Goal: Task Accomplishment & Management: Manage account settings

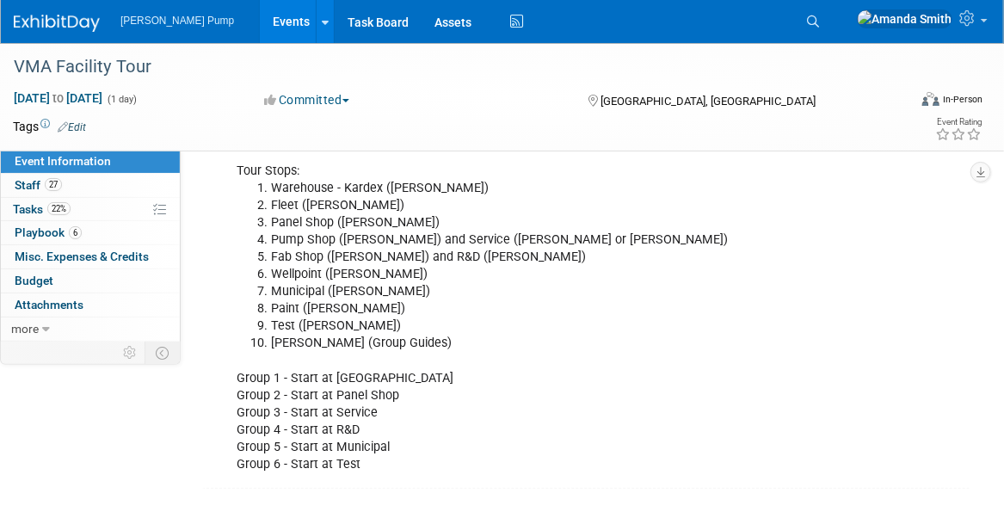
click at [260, 19] on link "Events" at bounding box center [291, 21] width 63 height 43
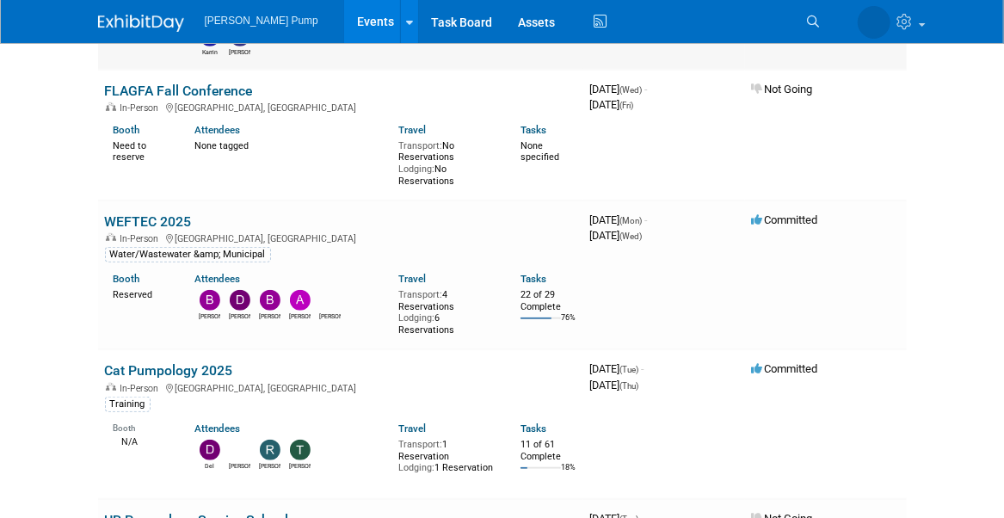
scroll to position [344, 0]
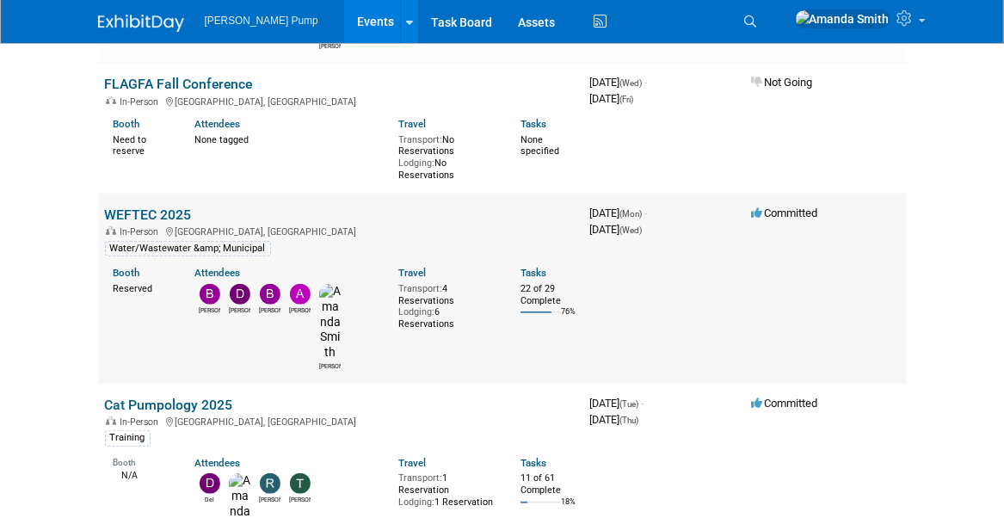
click at [167, 207] on link "WEFTEC 2025" at bounding box center [148, 215] width 87 height 16
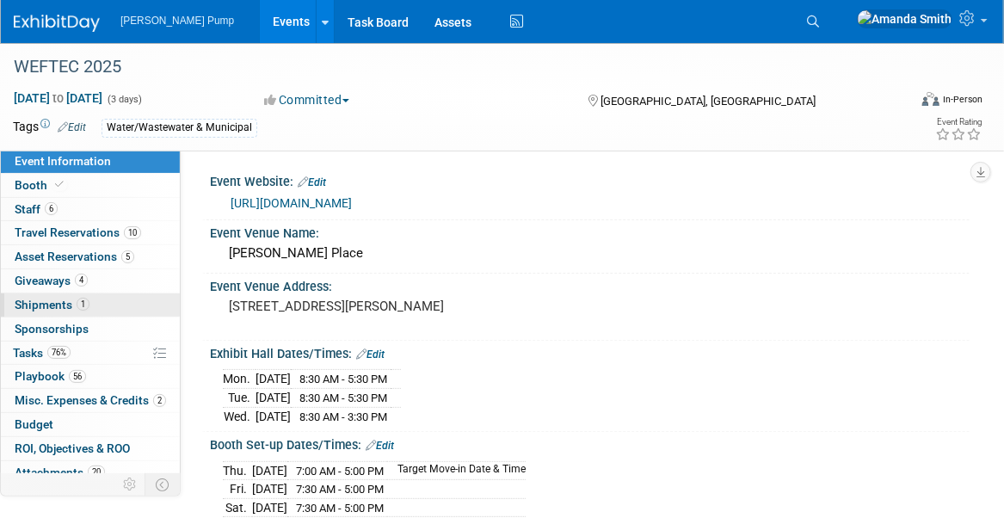
click at [42, 305] on span "Shipments 1" at bounding box center [52, 305] width 75 height 14
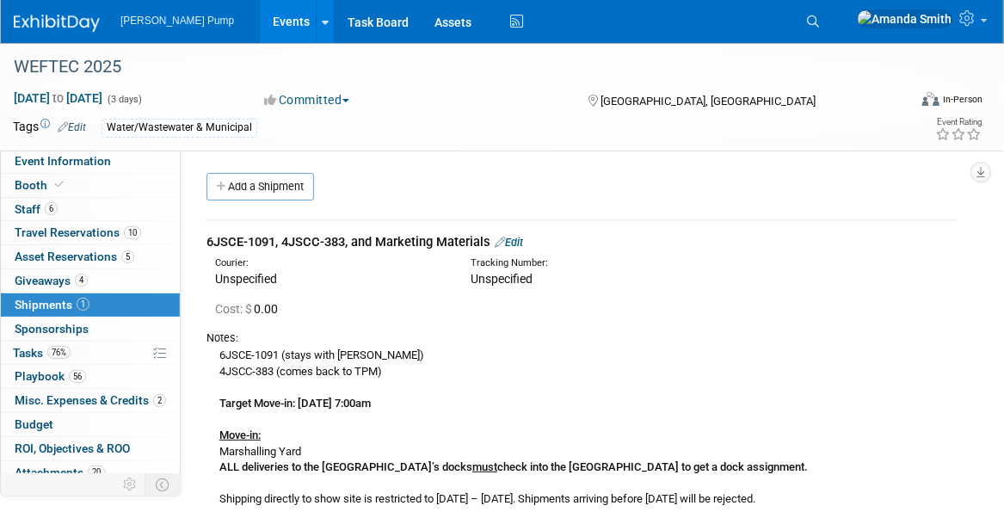
click at [260, 17] on link "Events" at bounding box center [291, 21] width 63 height 43
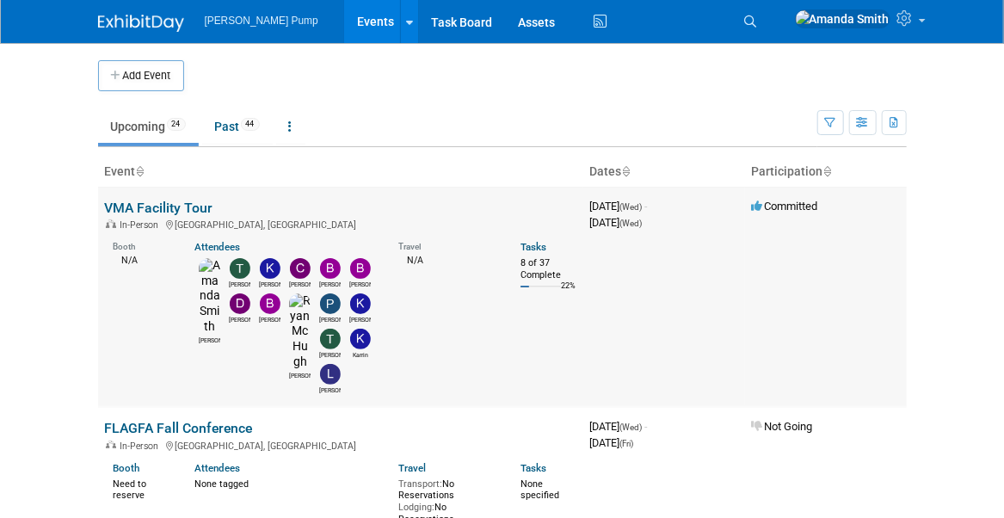
click at [157, 200] on link "VMA Facility Tour" at bounding box center [159, 208] width 108 height 16
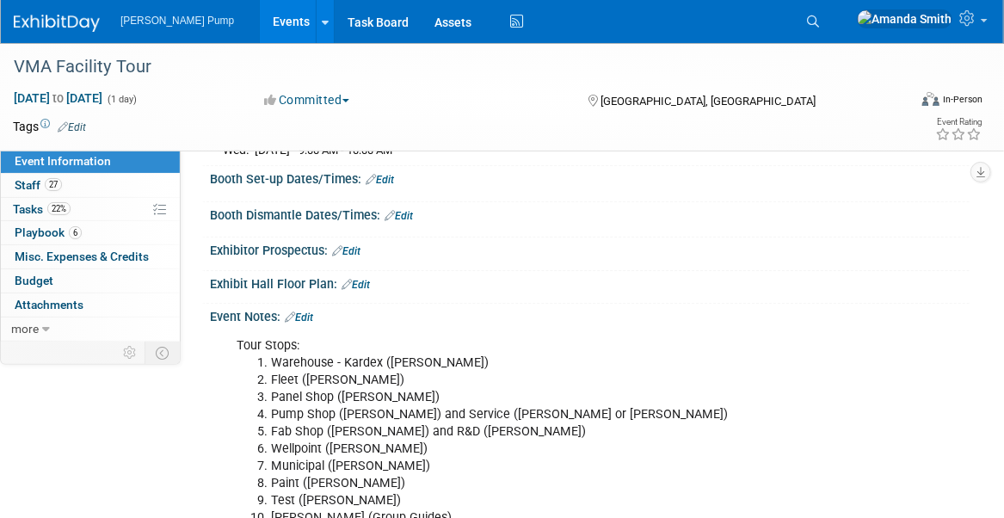
scroll to position [258, 0]
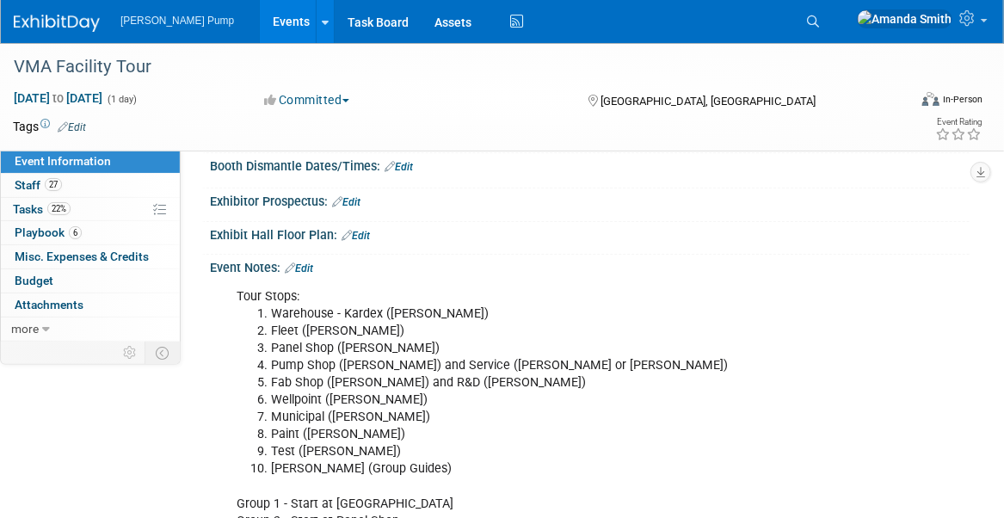
click at [313, 263] on link "Edit" at bounding box center [299, 268] width 28 height 12
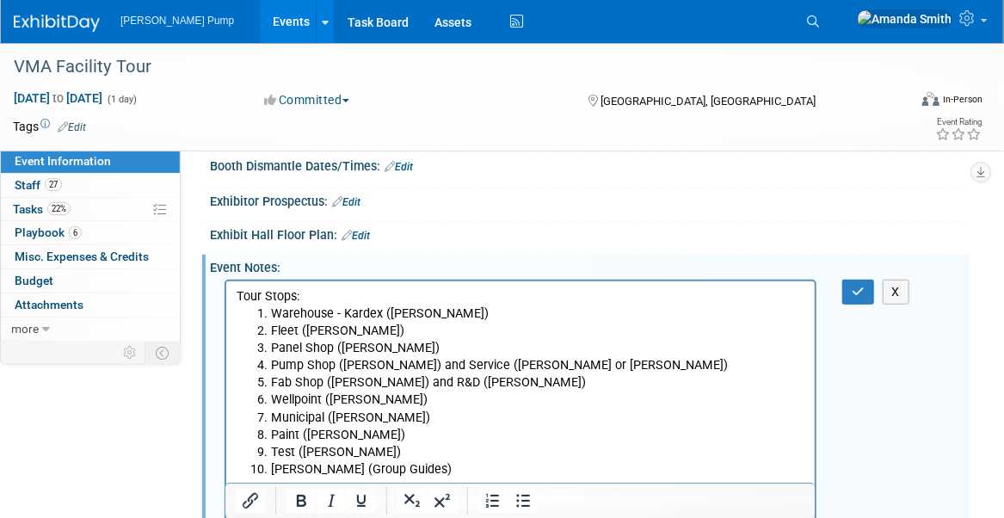
scroll to position [0, 0]
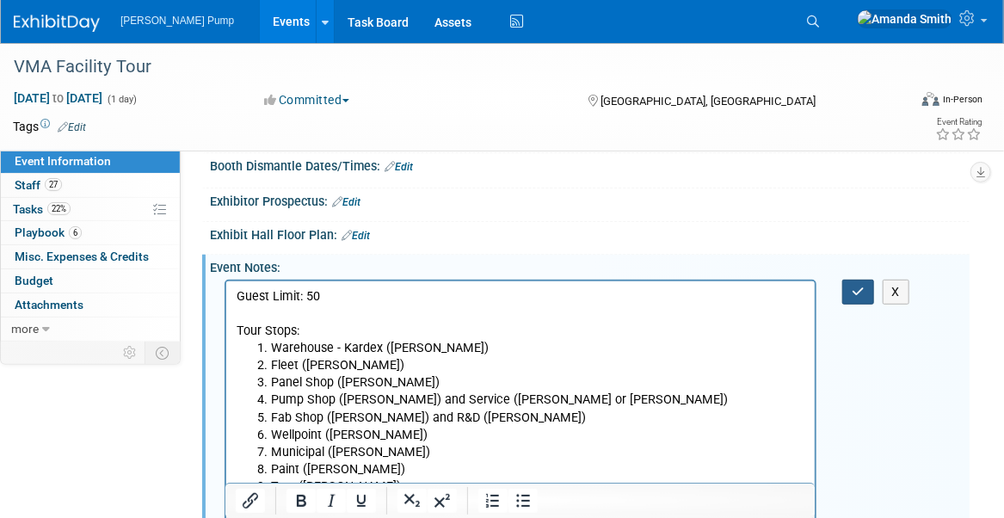
click at [845, 288] on button "button" at bounding box center [858, 292] width 32 height 25
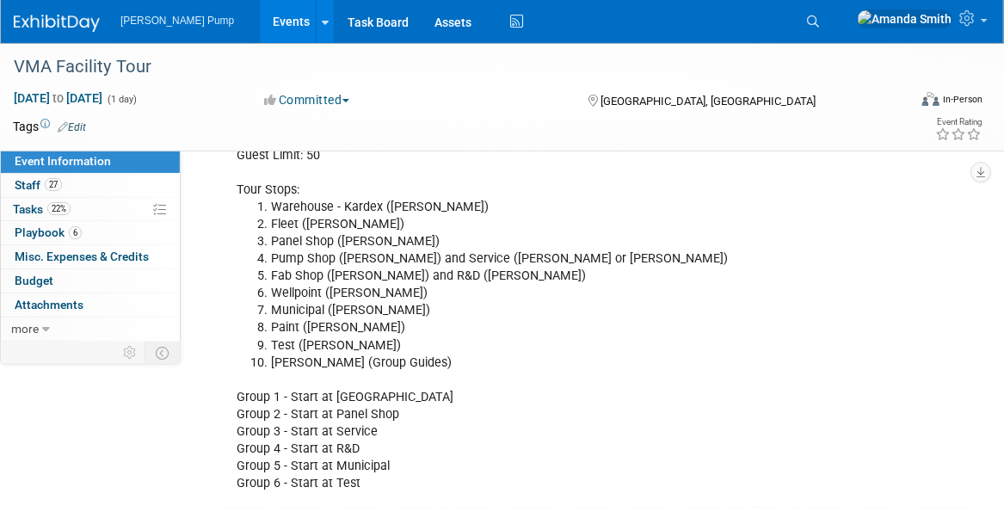
scroll to position [430, 0]
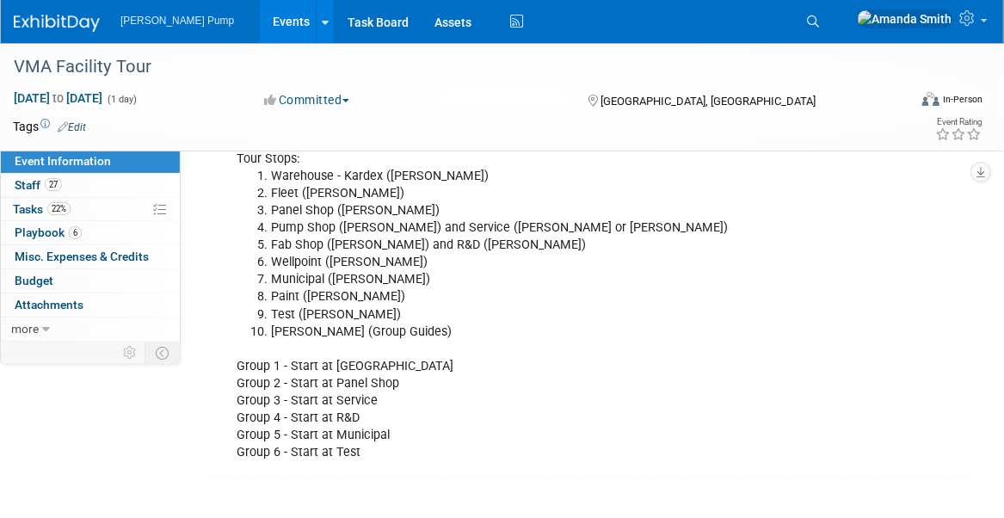
click at [356, 449] on div "Guest Limit: 50 Tour Stops: Warehouse - Kardex ([PERSON_NAME]) Fleet ([PERSON_N…" at bounding box center [521, 289] width 592 height 363
click at [534, 356] on div "Guest Limit: 50 Tour Stops: Warehouse - Kardex ([PERSON_NAME]) Fleet ([PERSON_N…" at bounding box center [521, 289] width 592 height 363
click at [114, 181] on link "27 Staff 27" at bounding box center [90, 185] width 179 height 23
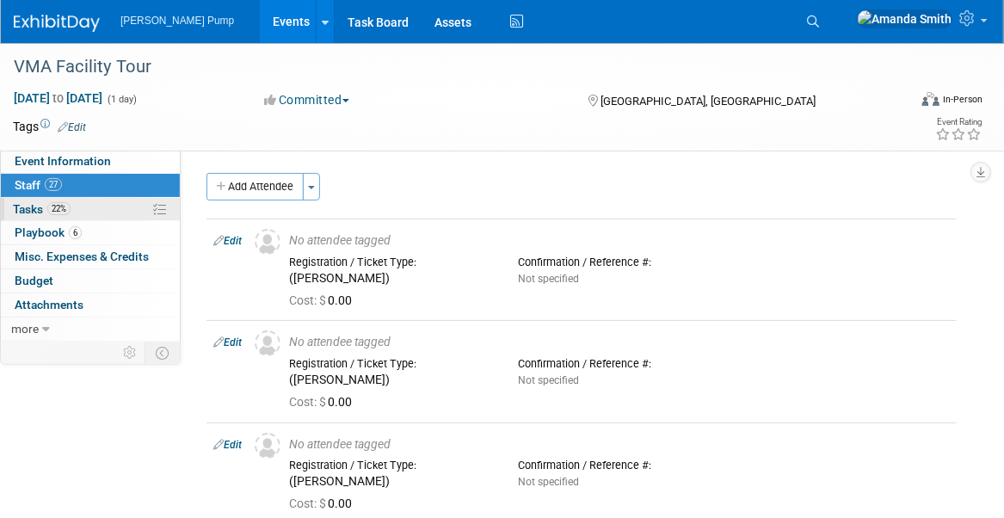
click at [40, 205] on span "Tasks 22%" at bounding box center [42, 209] width 58 height 14
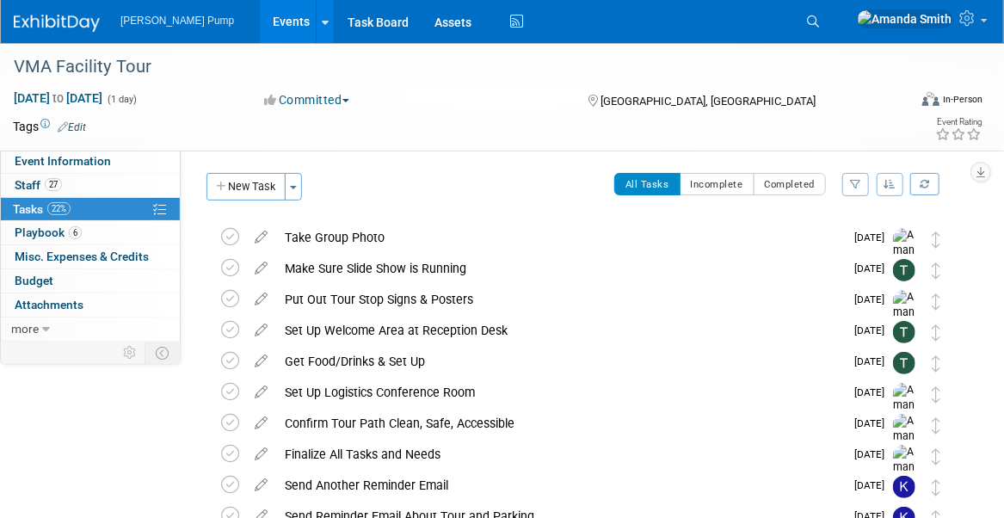
click at [860, 189] on button "button" at bounding box center [855, 184] width 27 height 23
click at [861, 151] on div "Event Website: Edit Event Venue Name: [PERSON_NAME] Pump Event Venue Address: […" at bounding box center [575, 244] width 789 height 189
click at [898, 182] on button "button" at bounding box center [891, 184] width 28 height 23
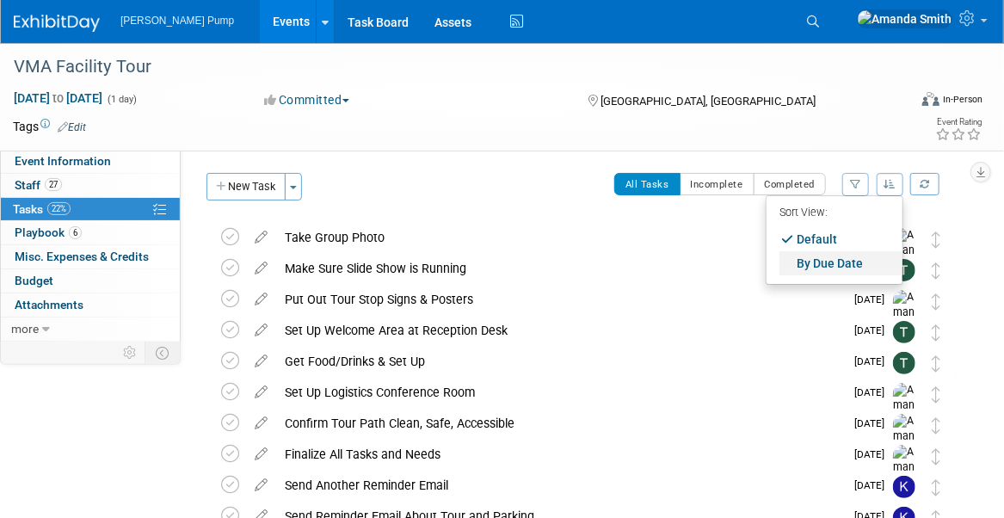
click at [855, 254] on link "By Due Date" at bounding box center [841, 263] width 123 height 24
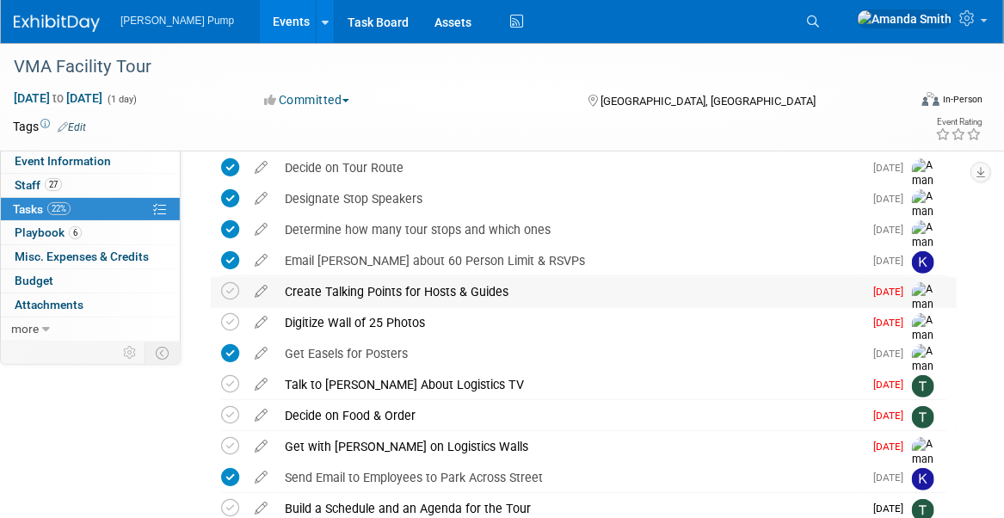
scroll to position [172, 0]
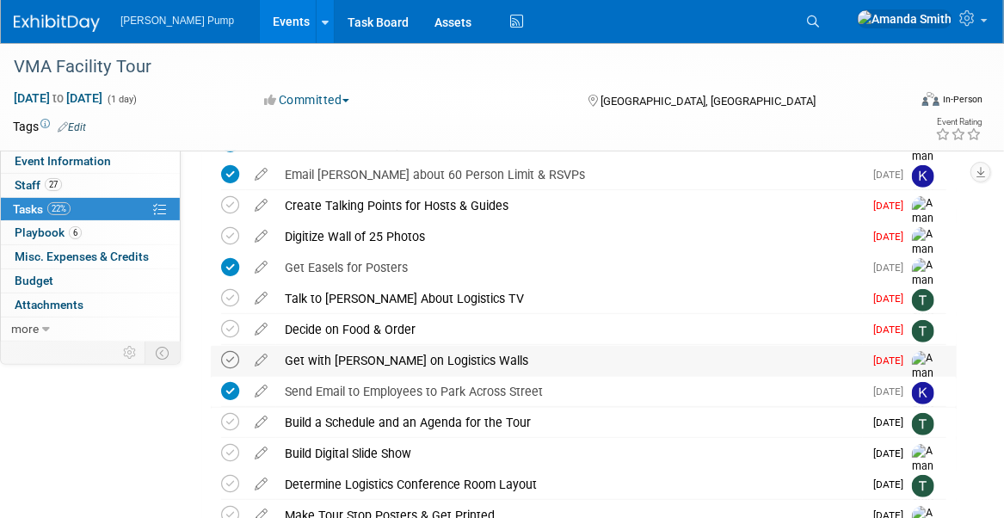
click at [235, 359] on icon at bounding box center [230, 360] width 18 height 18
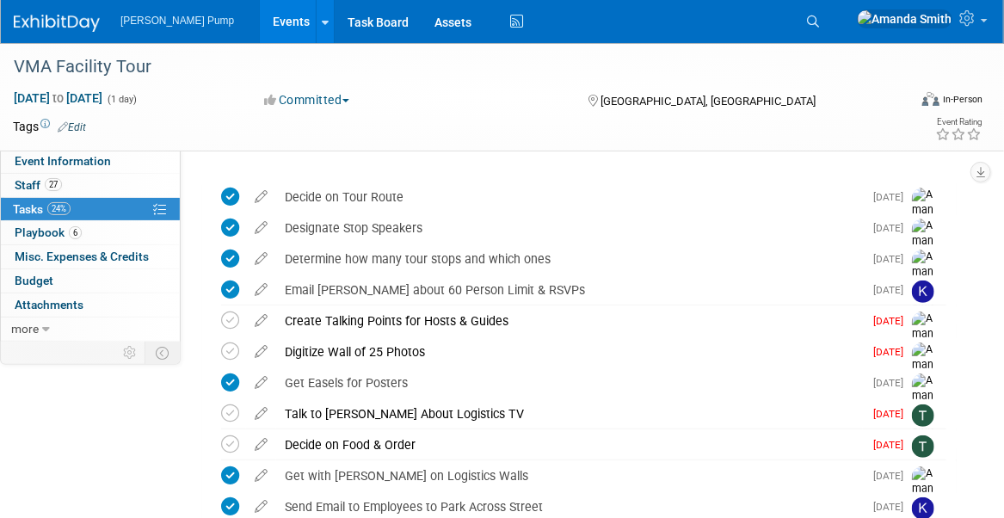
scroll to position [86, 0]
